Goal: Check status: Check status

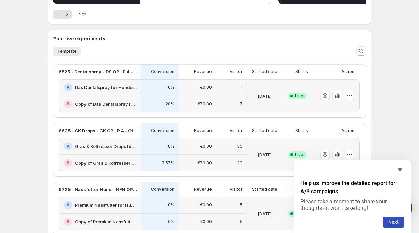
scroll to position [126, 0]
click at [336, 97] on icon "button" at bounding box center [337, 95] width 7 height 7
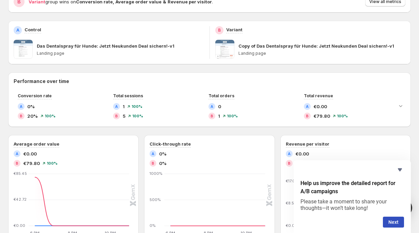
scroll to position [33, 0]
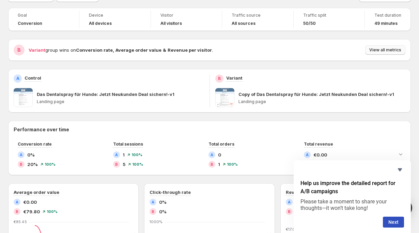
click at [377, 48] on span "View all metrics" at bounding box center [385, 49] width 32 height 5
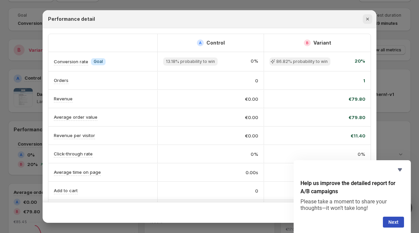
click at [365, 19] on icon "Close" at bounding box center [367, 19] width 7 height 7
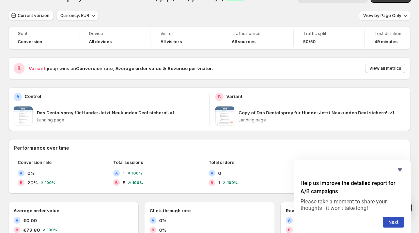
scroll to position [0, 0]
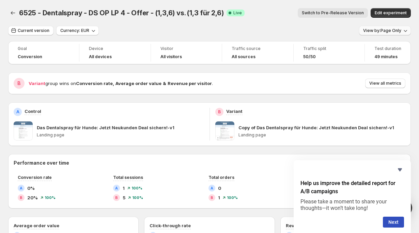
click at [390, 34] on button "View by: Page Only" at bounding box center [385, 31] width 52 height 10
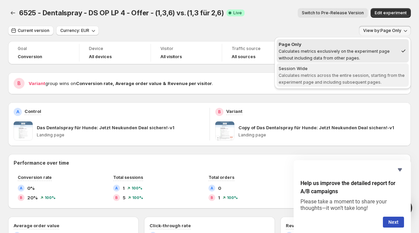
click at [368, 75] on span "Calculates metrics across the entire session, starting from the experiment page…" at bounding box center [342, 79] width 126 height 12
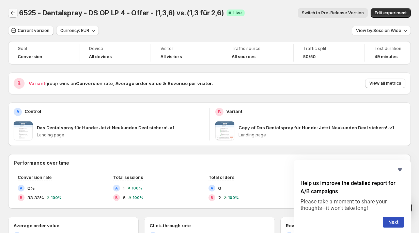
click at [10, 16] on icon "Back" at bounding box center [13, 13] width 7 height 7
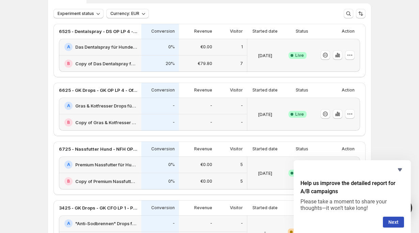
scroll to position [45, 0]
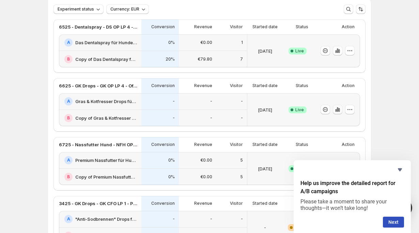
click at [339, 110] on icon "button" at bounding box center [338, 110] width 1 height 4
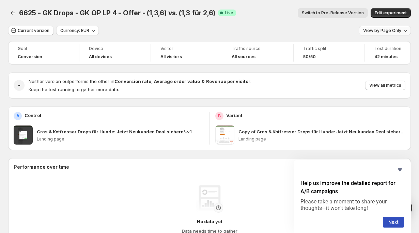
click at [387, 29] on span "View by: Page Only" at bounding box center [382, 30] width 38 height 5
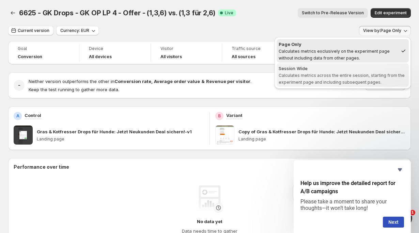
click at [367, 73] on span "Calculates metrics across the entire session, starting from the experiment page…" at bounding box center [342, 79] width 126 height 12
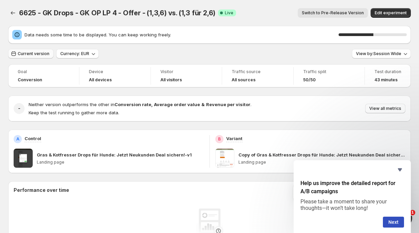
click at [36, 53] on span "Current version" at bounding box center [34, 53] width 32 height 5
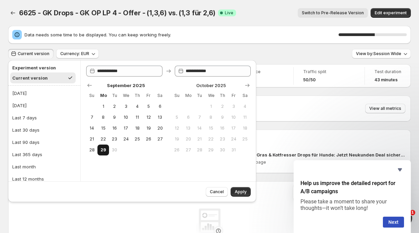
click at [102, 147] on button "29" at bounding box center [102, 150] width 11 height 11
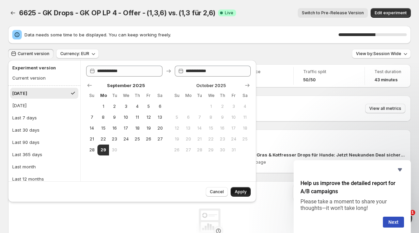
click at [238, 190] on span "Apply" at bounding box center [241, 191] width 12 height 5
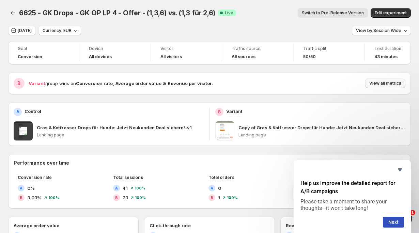
click at [378, 84] on span "View all metrics" at bounding box center [385, 83] width 32 height 5
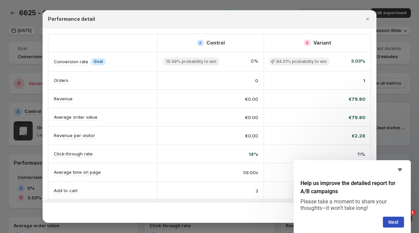
click at [396, 85] on div at bounding box center [209, 116] width 419 height 233
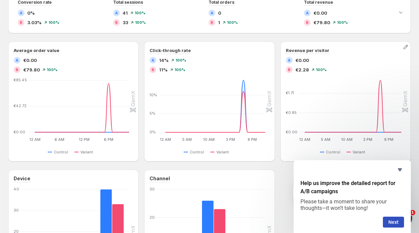
scroll to position [176, 0]
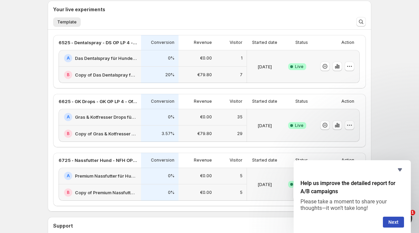
scroll to position [157, 0]
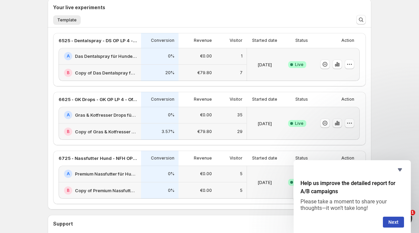
click at [335, 123] on icon "button" at bounding box center [337, 123] width 7 height 7
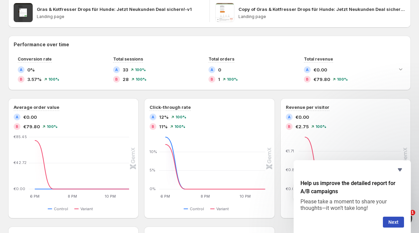
scroll to position [120, 0]
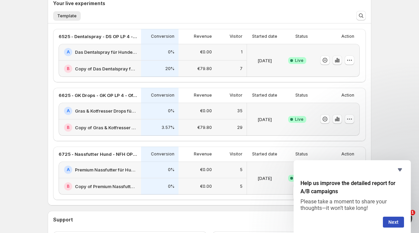
click at [336, 60] on icon "button" at bounding box center [337, 60] width 7 height 7
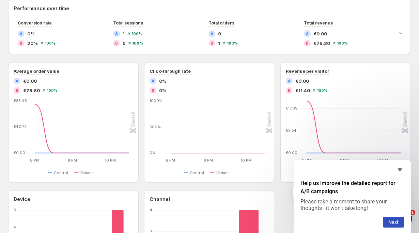
scroll to position [145, 0]
